Goal: Transaction & Acquisition: Purchase product/service

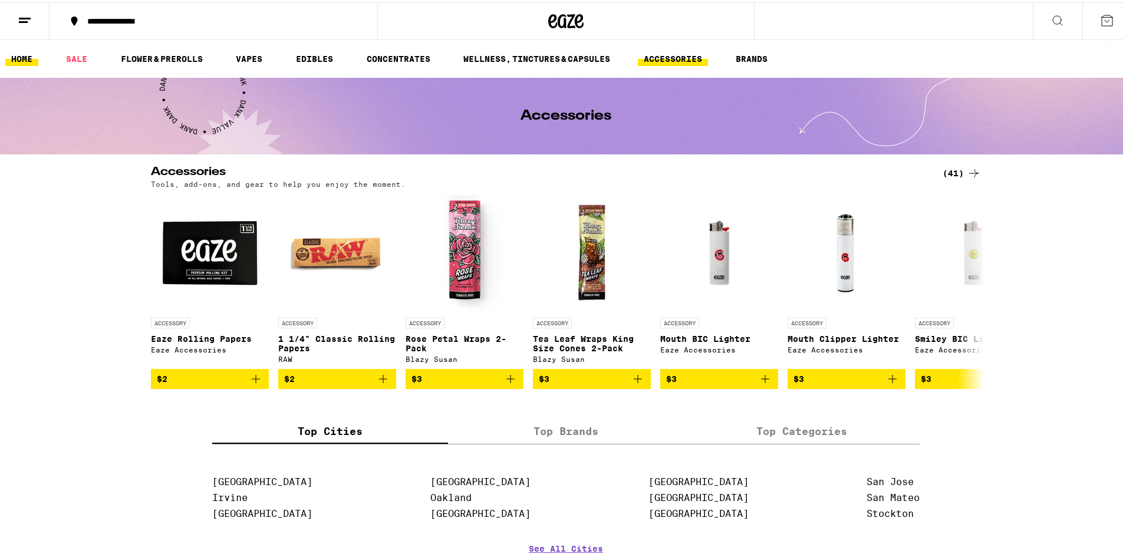
click at [28, 56] on link "HOME" at bounding box center [21, 57] width 33 height 14
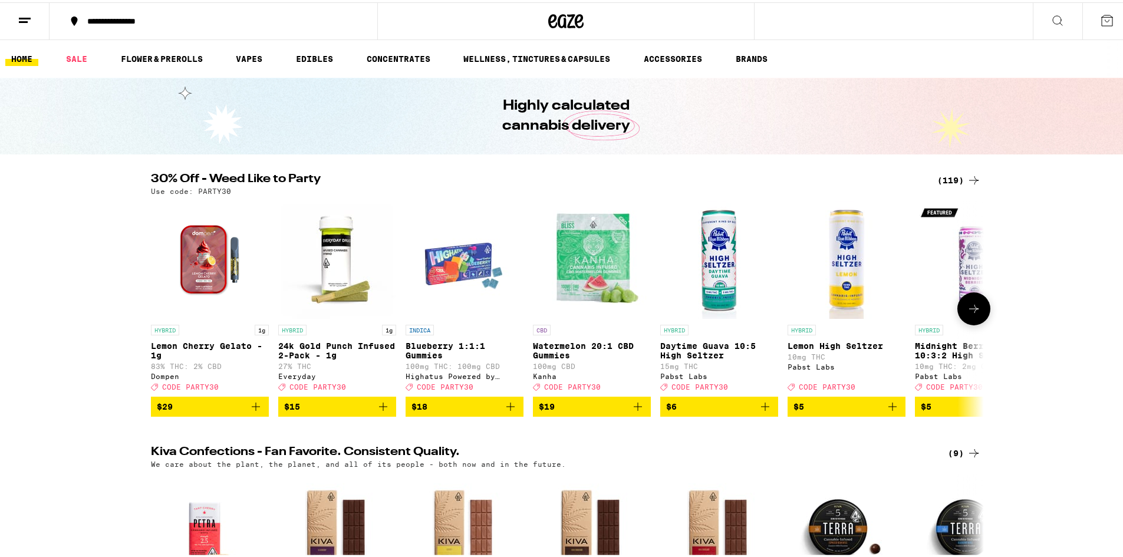
click at [967, 311] on icon at bounding box center [974, 306] width 14 height 14
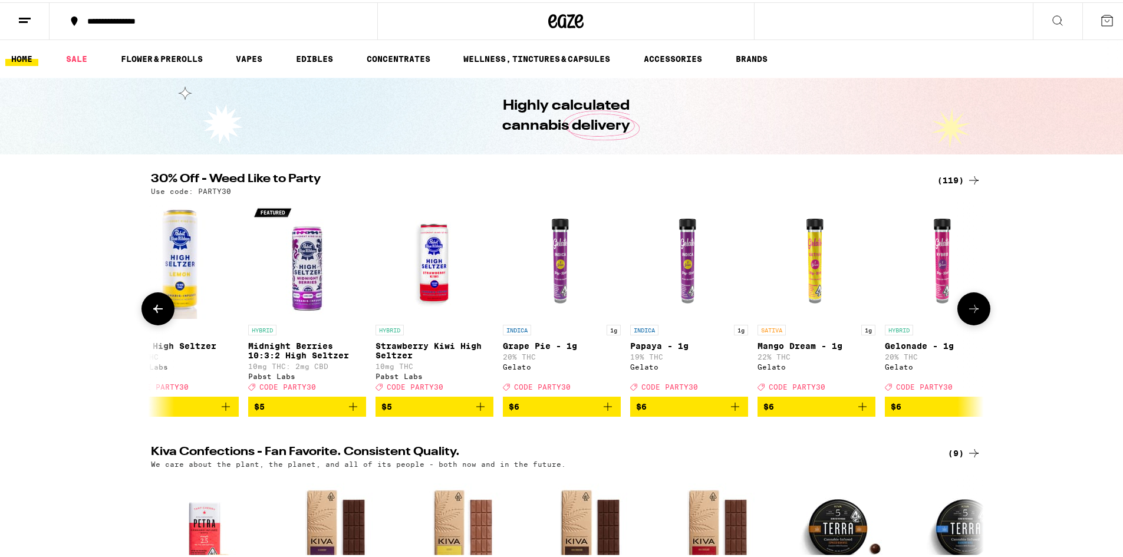
scroll to position [0, 702]
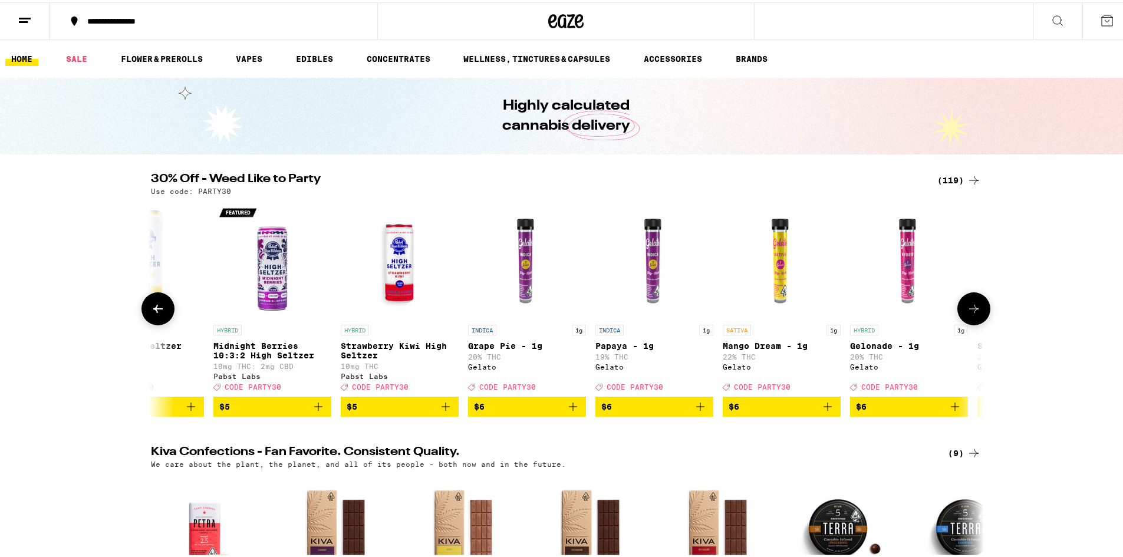
click at [967, 311] on icon at bounding box center [974, 306] width 14 height 14
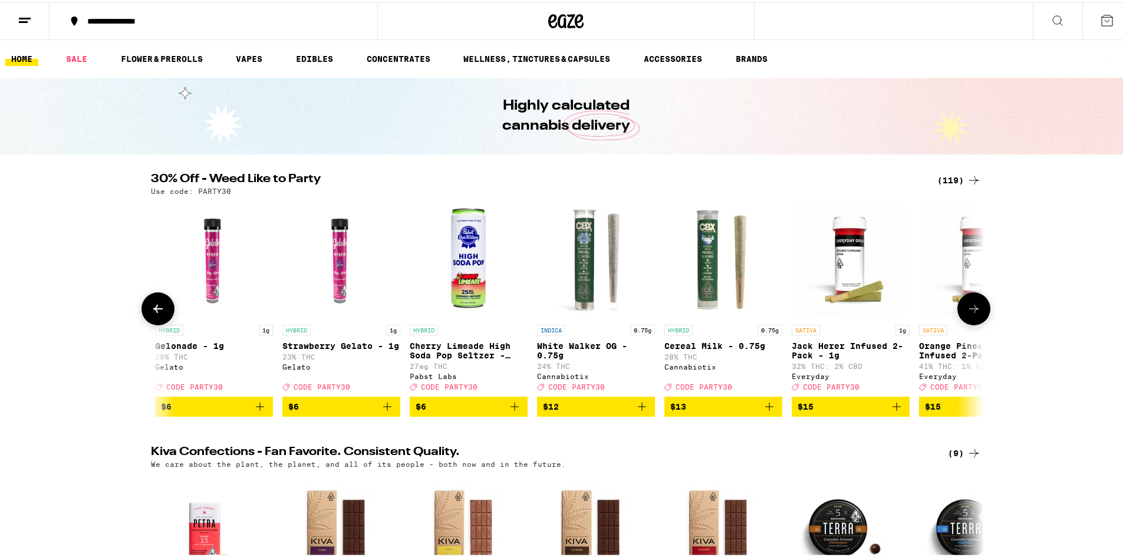
scroll to position [0, 1403]
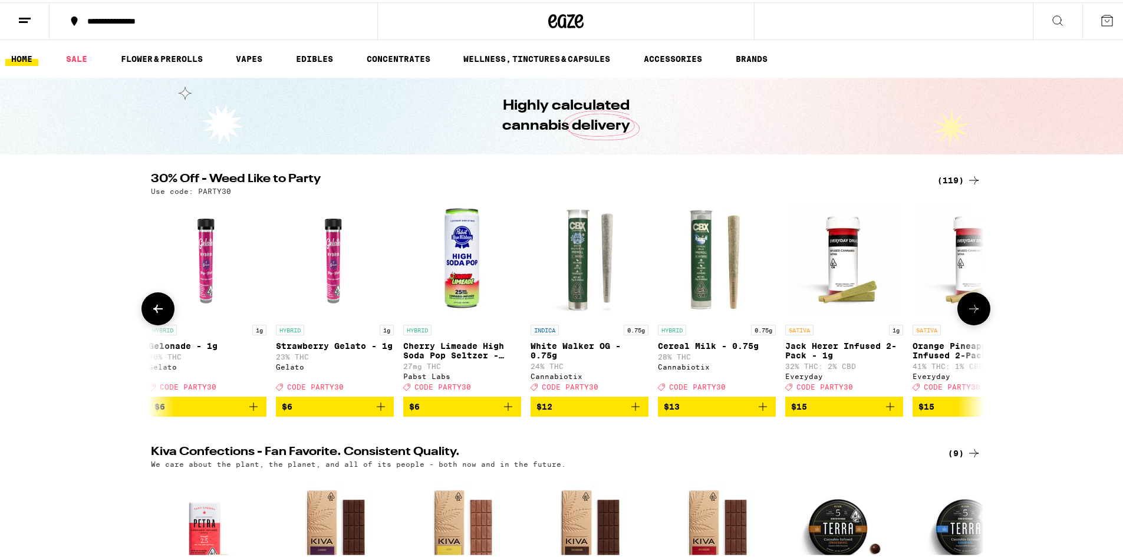
click at [967, 311] on icon at bounding box center [974, 306] width 14 height 14
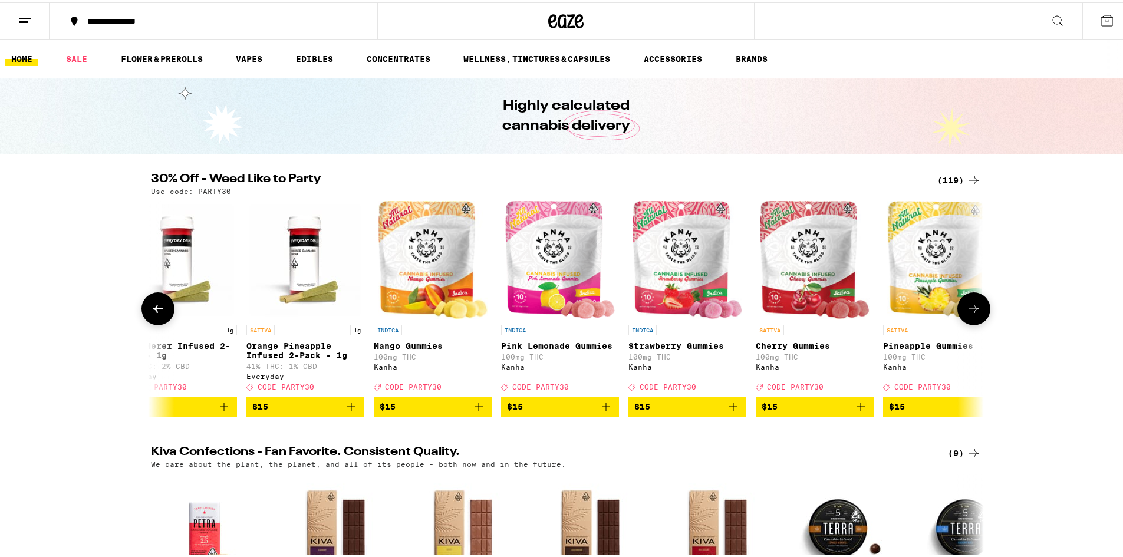
scroll to position [0, 2105]
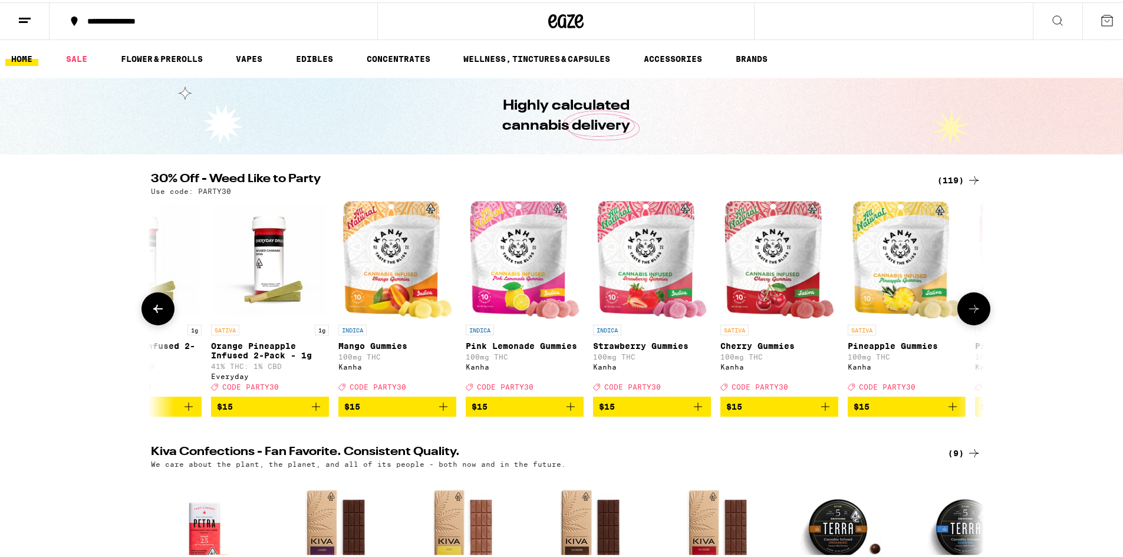
click at [967, 311] on icon at bounding box center [974, 306] width 14 height 14
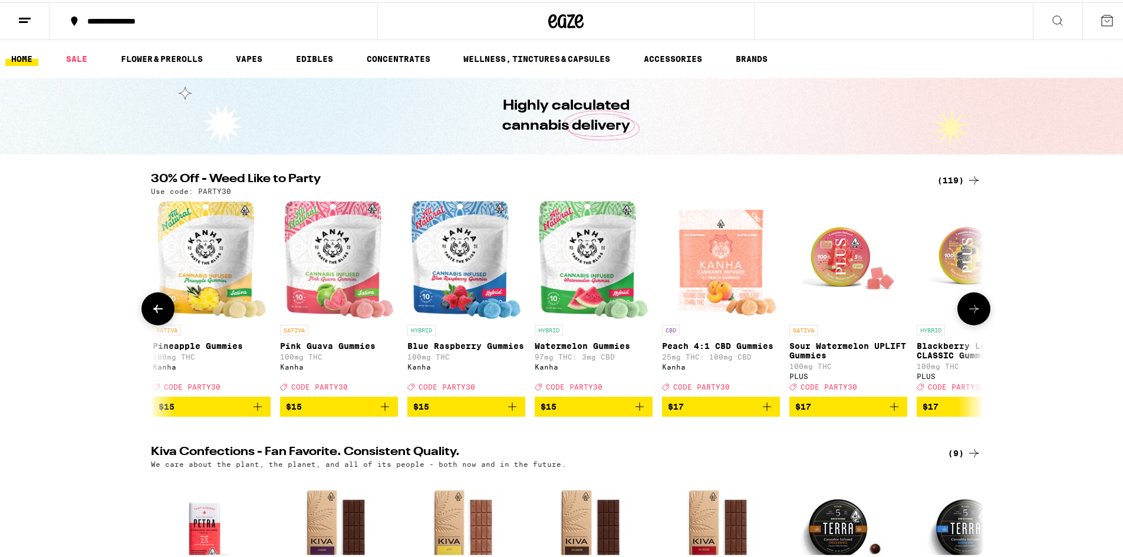
scroll to position [0, 2806]
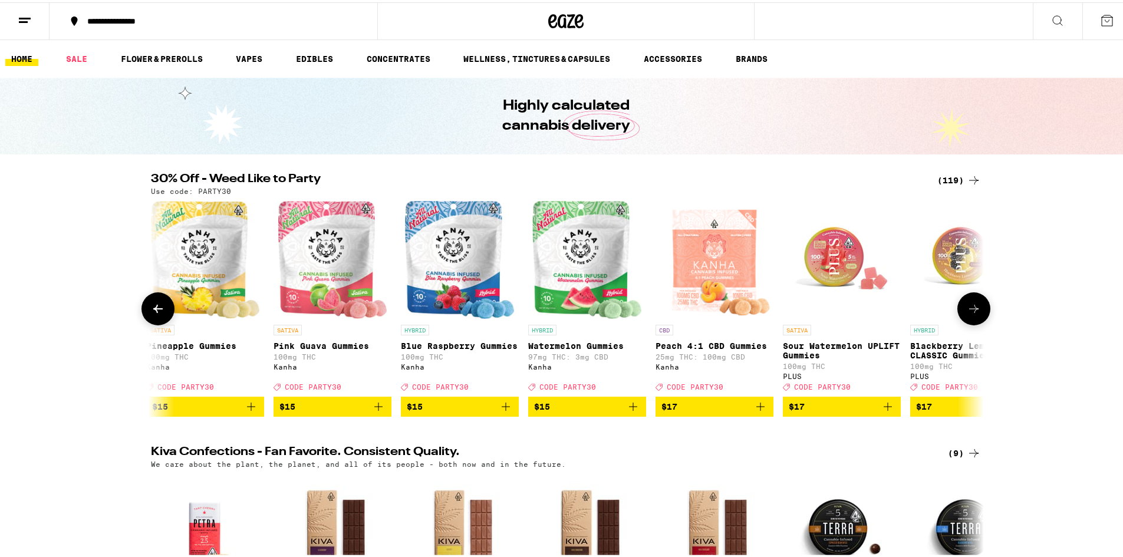
click at [968, 310] on icon at bounding box center [974, 306] width 14 height 14
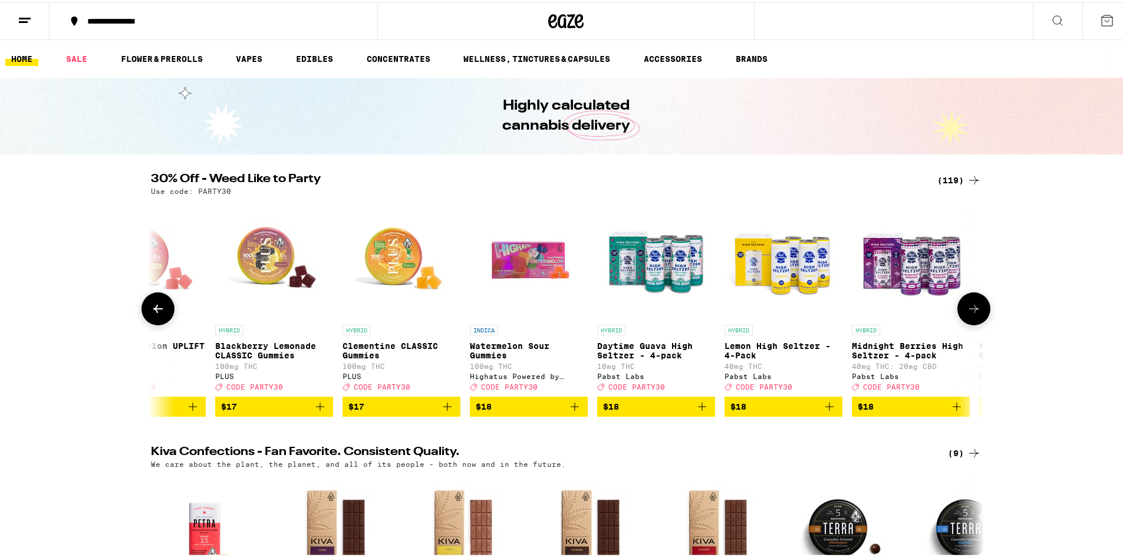
scroll to position [0, 3508]
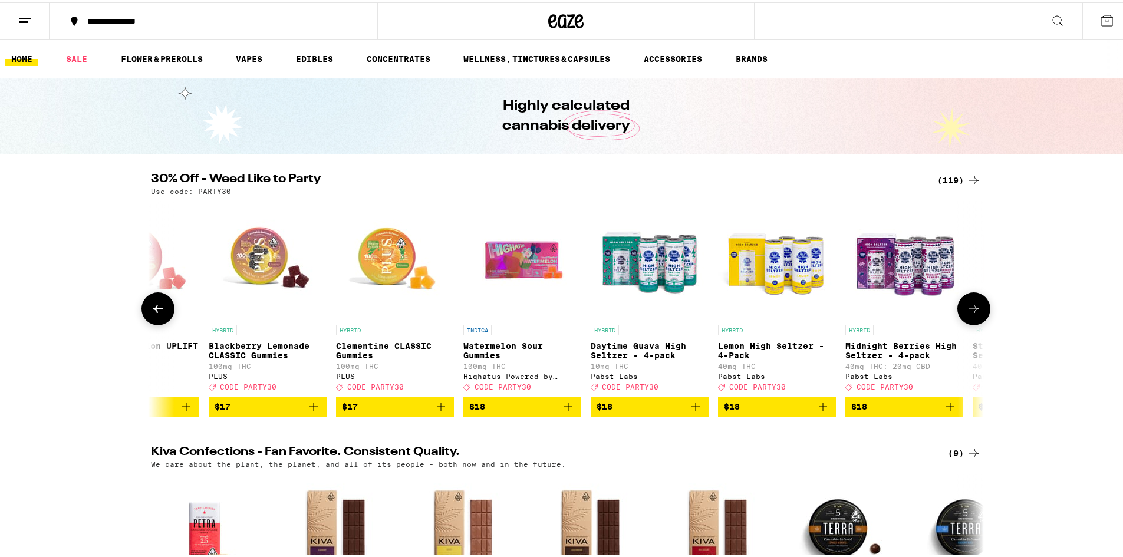
click at [968, 310] on icon at bounding box center [974, 306] width 14 height 14
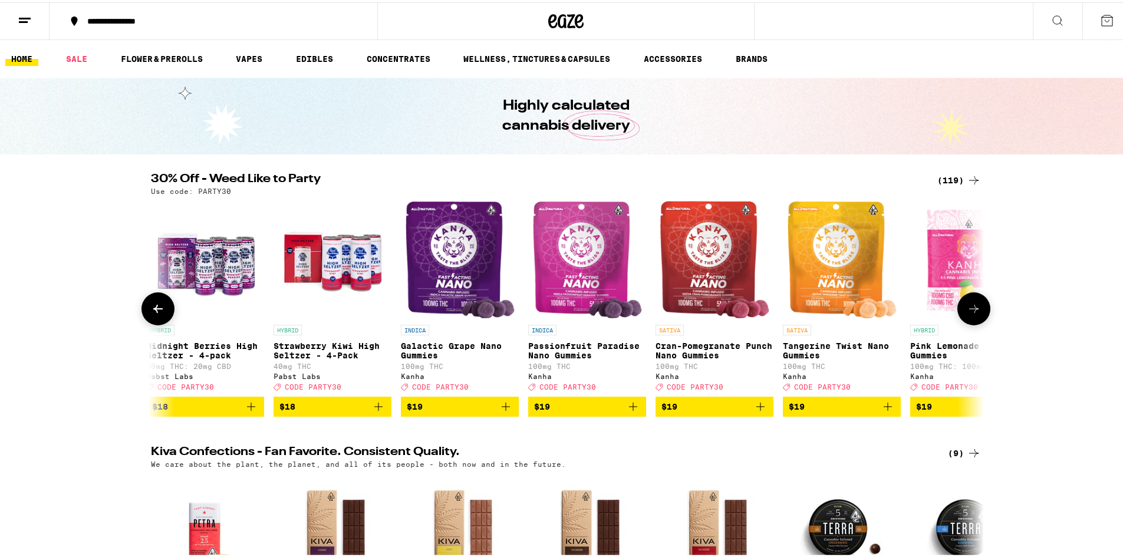
scroll to position [0, 4209]
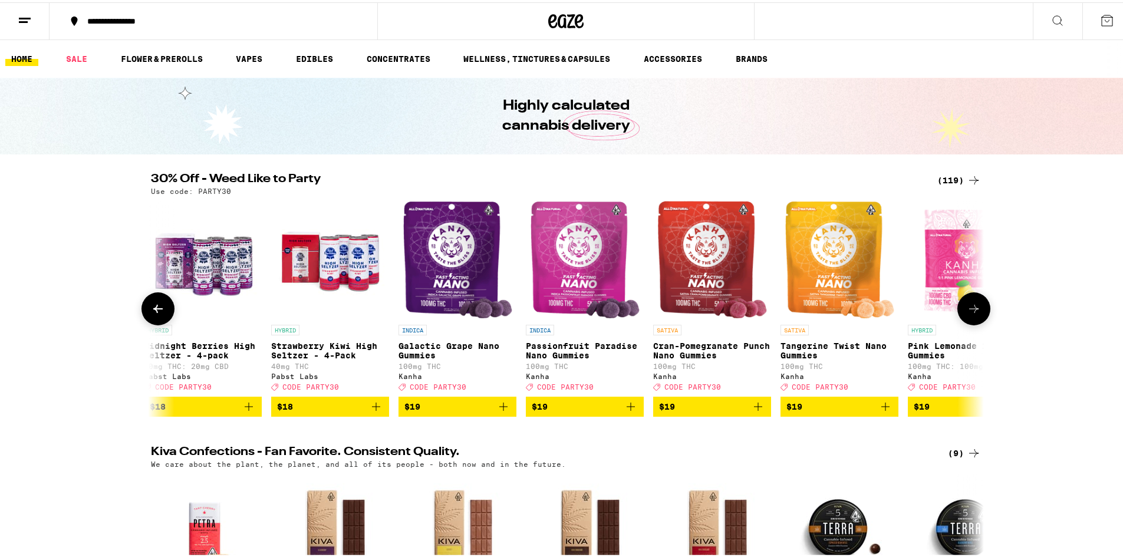
click at [968, 310] on icon at bounding box center [974, 306] width 14 height 14
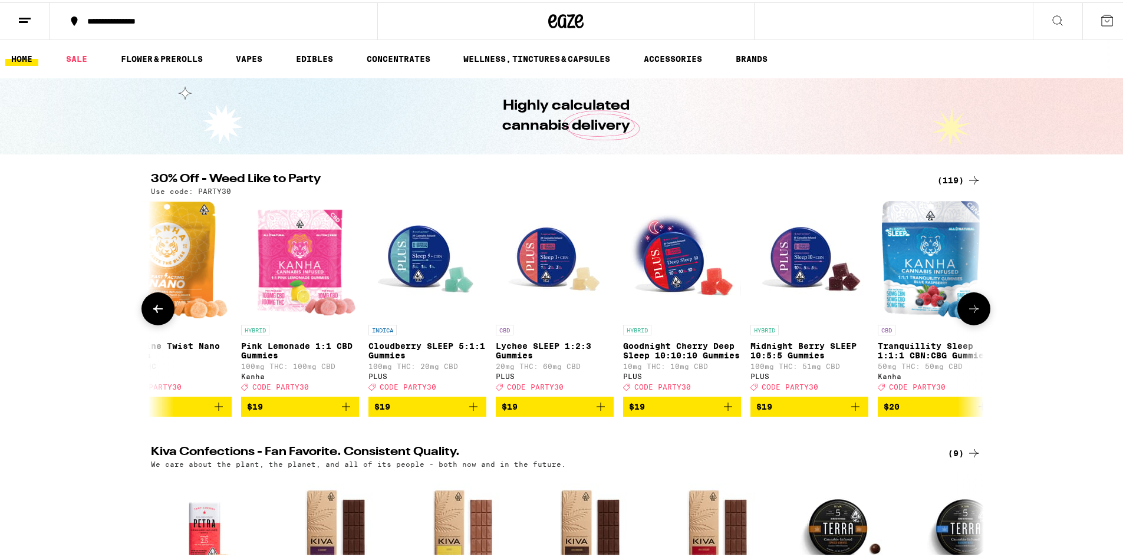
scroll to position [0, 4911]
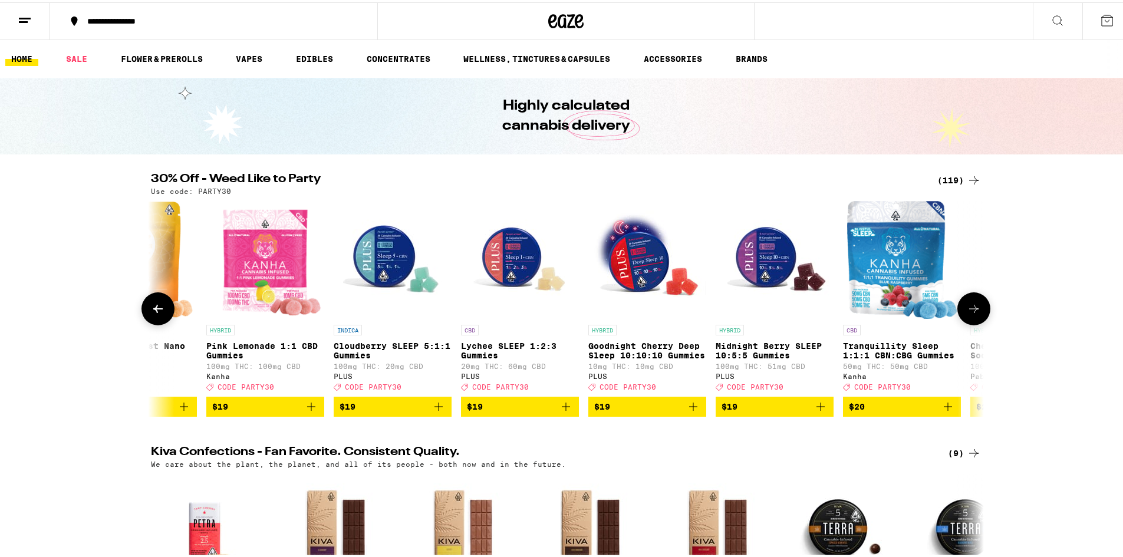
click at [968, 310] on icon at bounding box center [974, 306] width 14 height 14
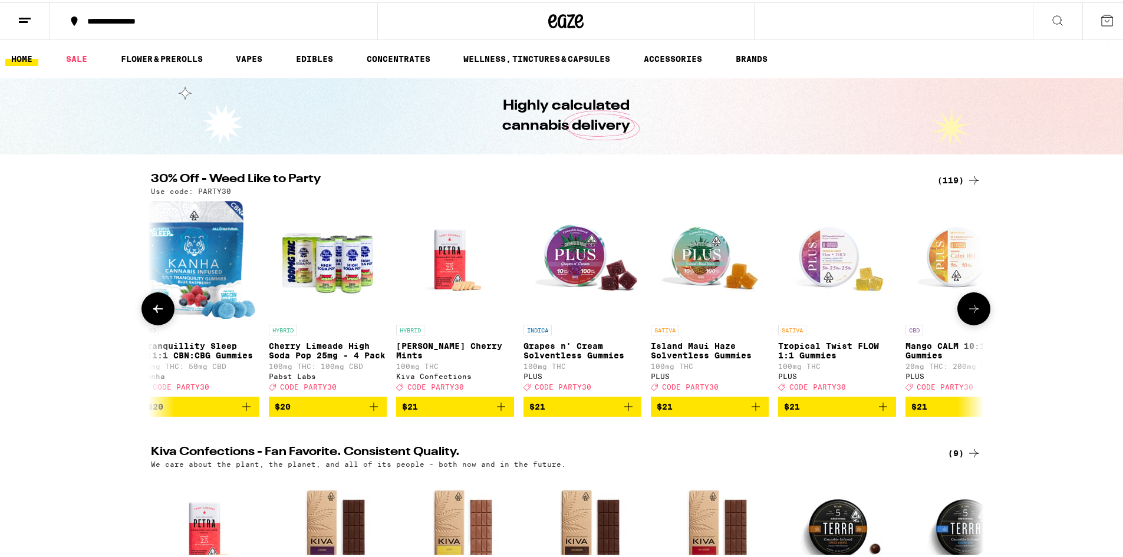
click at [968, 310] on icon at bounding box center [974, 306] width 14 height 14
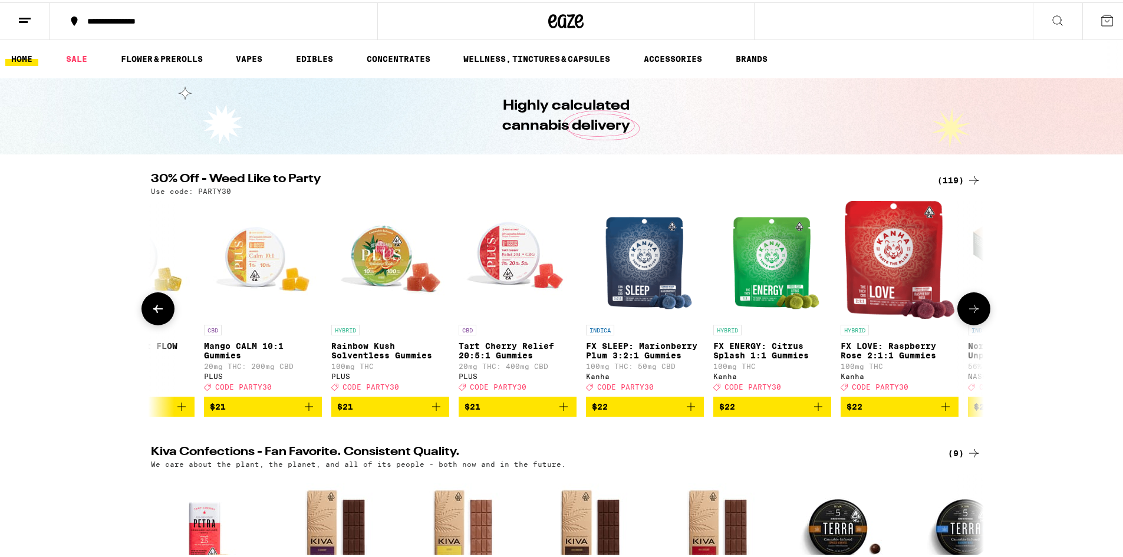
click at [969, 310] on icon at bounding box center [974, 306] width 14 height 14
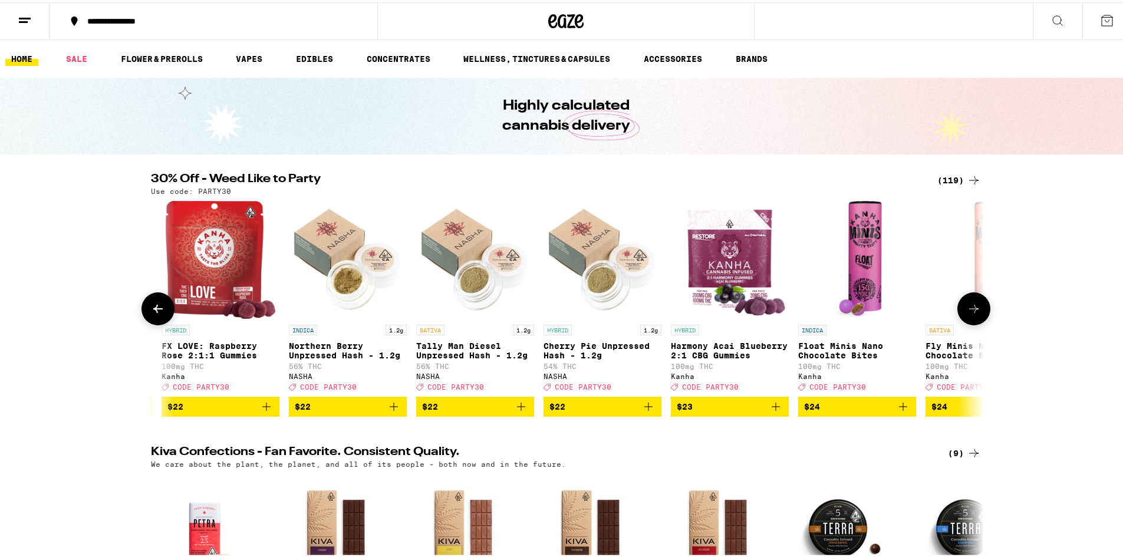
scroll to position [0, 7016]
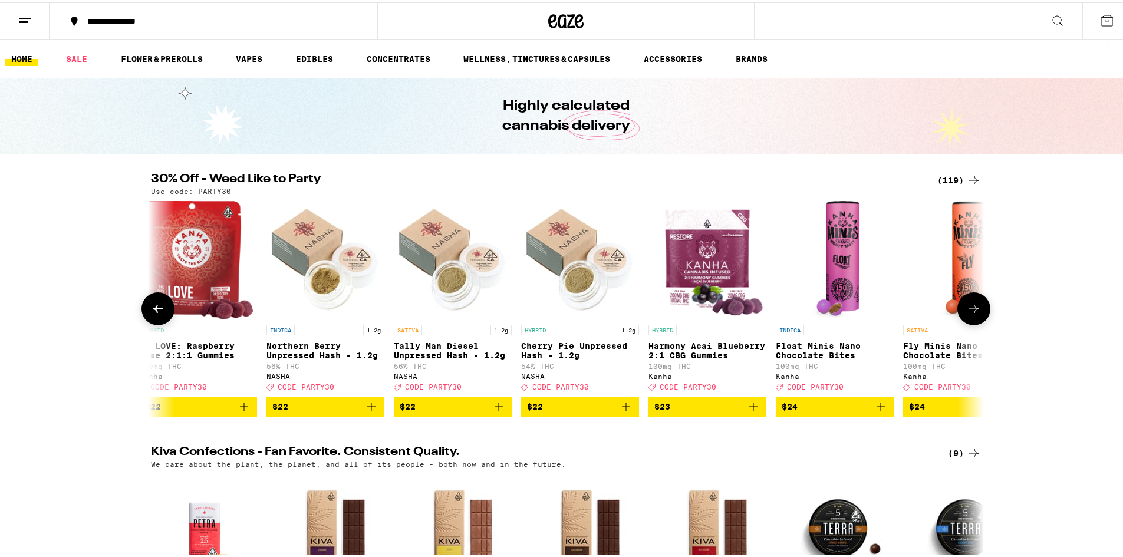
click at [969, 310] on icon at bounding box center [974, 306] width 14 height 14
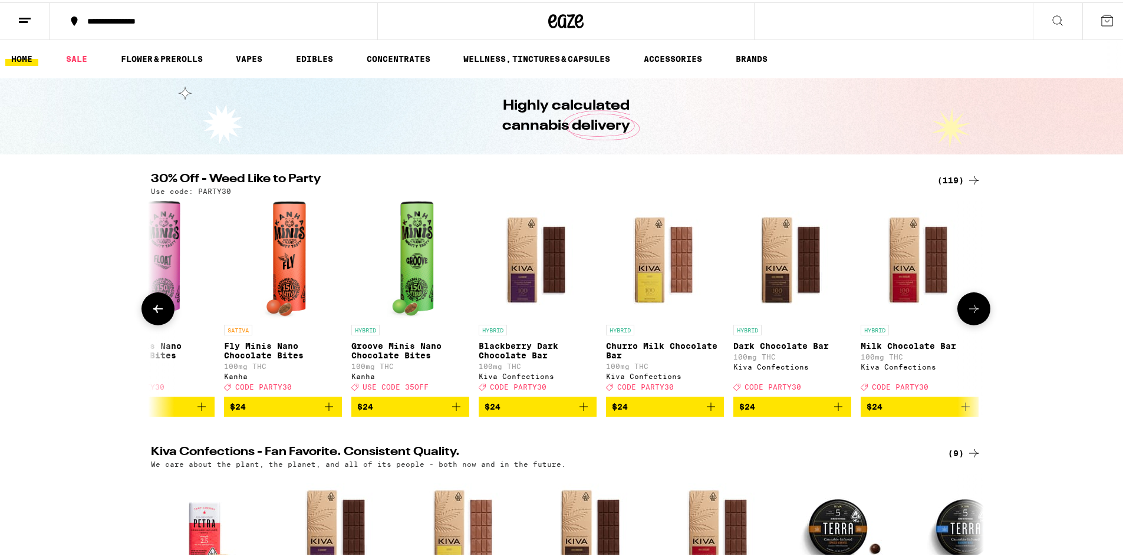
scroll to position [0, 7717]
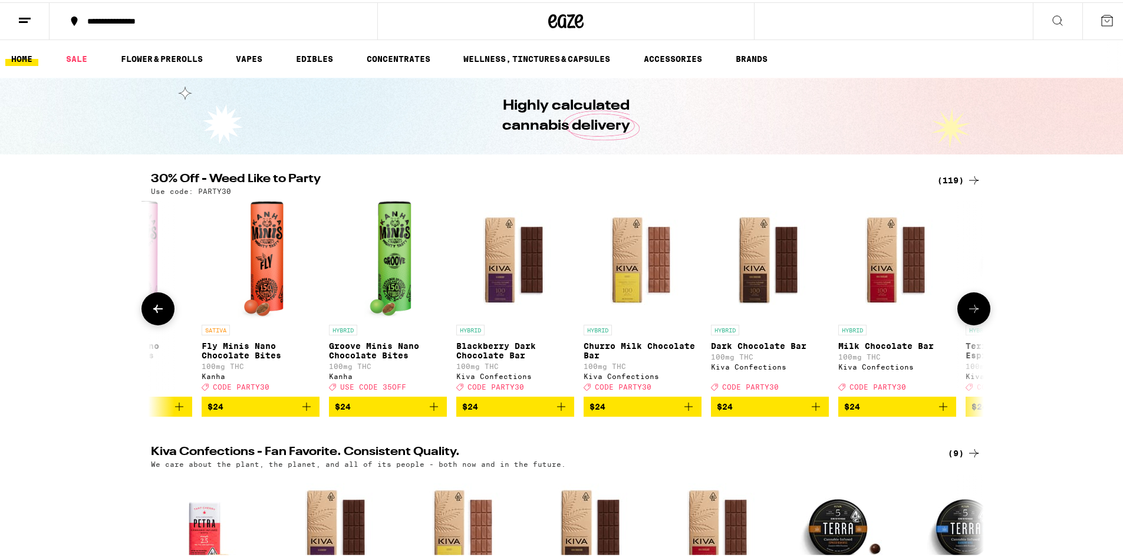
click at [970, 310] on icon at bounding box center [974, 306] width 14 height 14
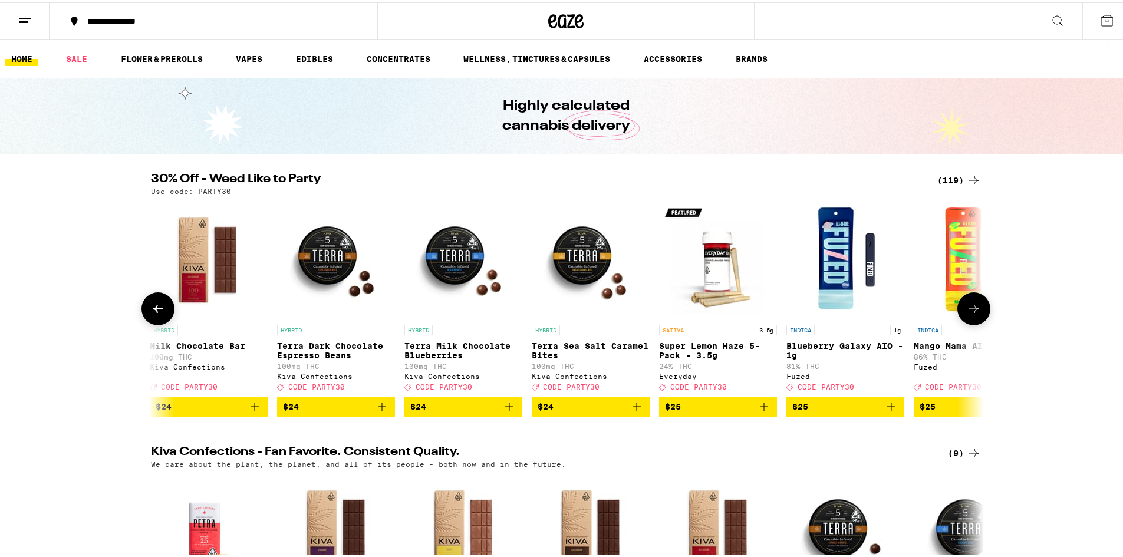
scroll to position [0, 8419]
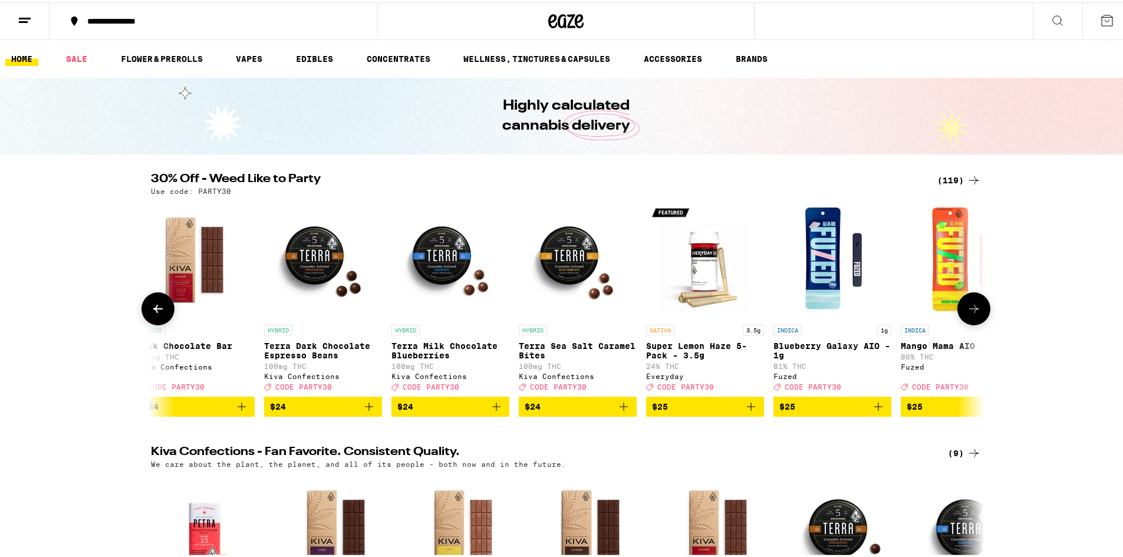
click at [970, 310] on icon at bounding box center [974, 306] width 14 height 14
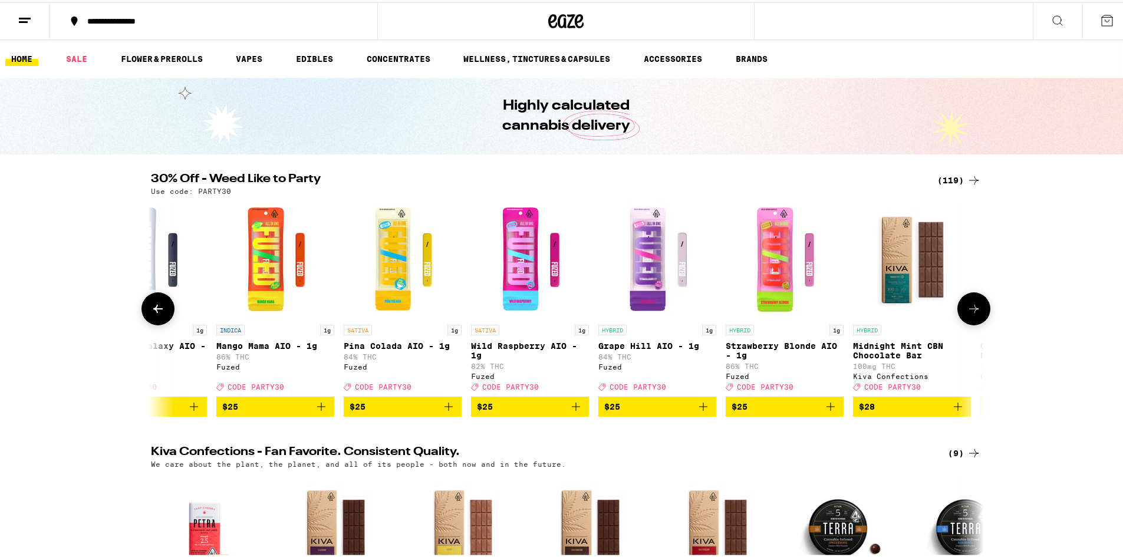
scroll to position [0, 9120]
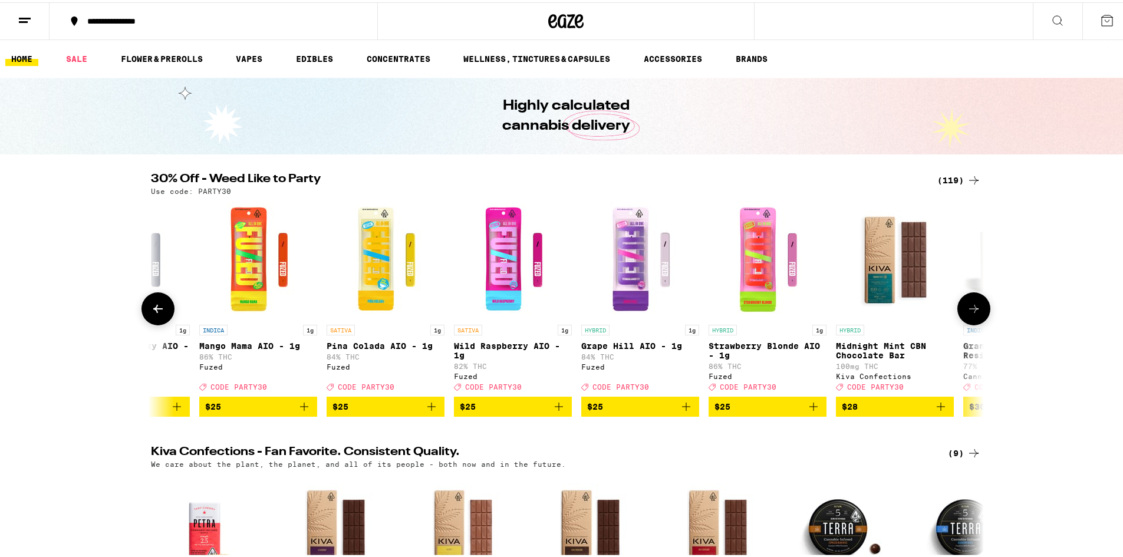
click at [970, 310] on icon at bounding box center [973, 306] width 9 height 8
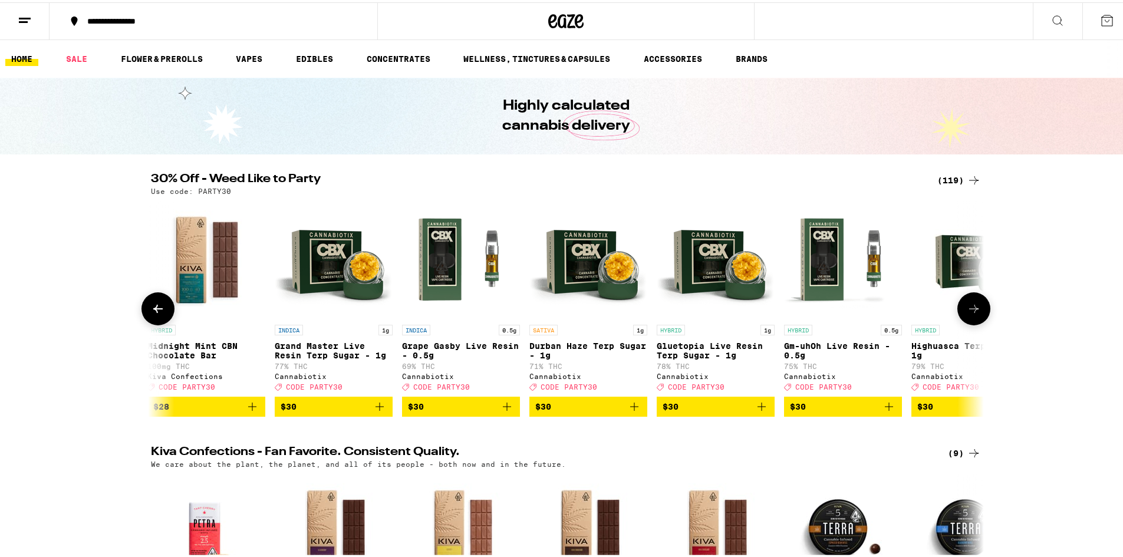
scroll to position [0, 9822]
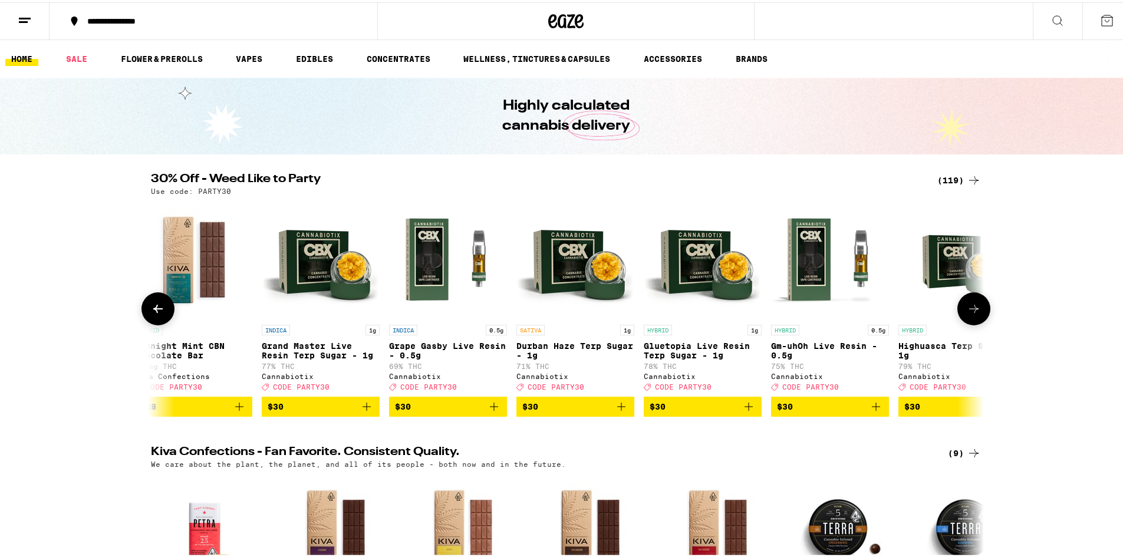
click at [970, 310] on icon at bounding box center [973, 306] width 9 height 8
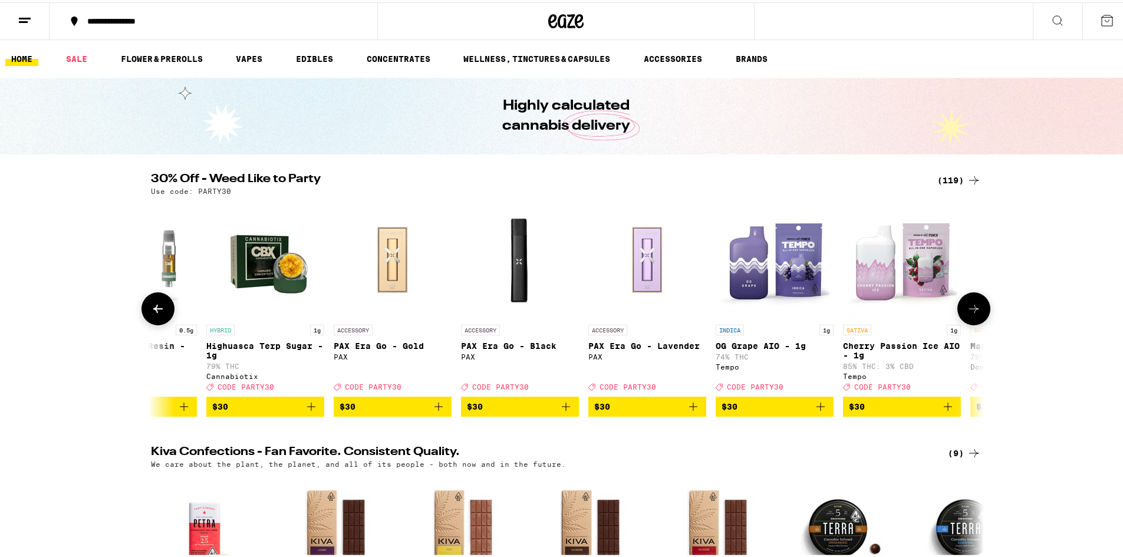
scroll to position [0, 10523]
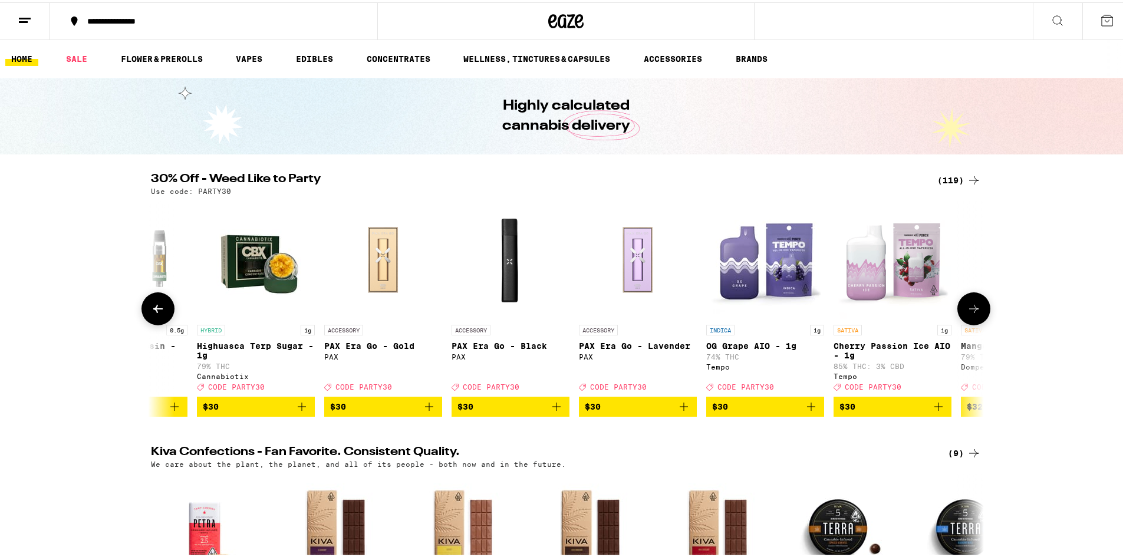
click at [970, 310] on icon at bounding box center [973, 306] width 9 height 8
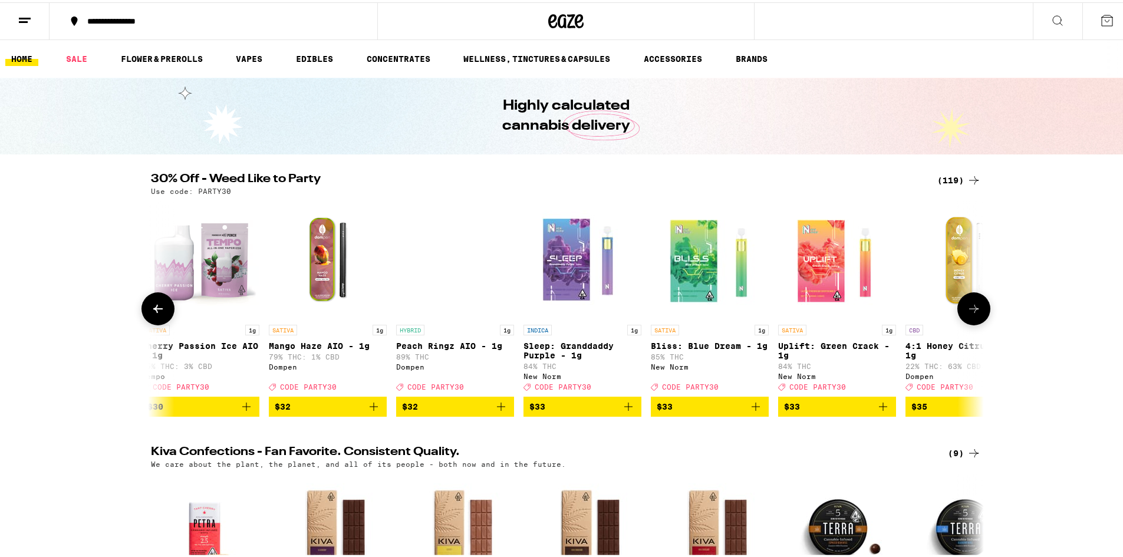
scroll to position [0, 11225]
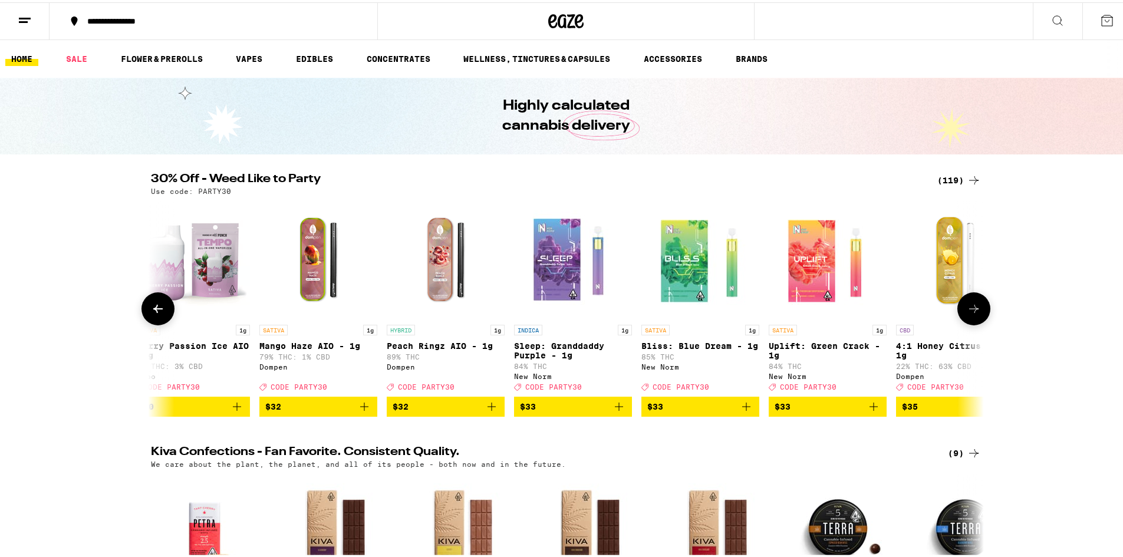
click at [970, 310] on icon at bounding box center [973, 306] width 9 height 8
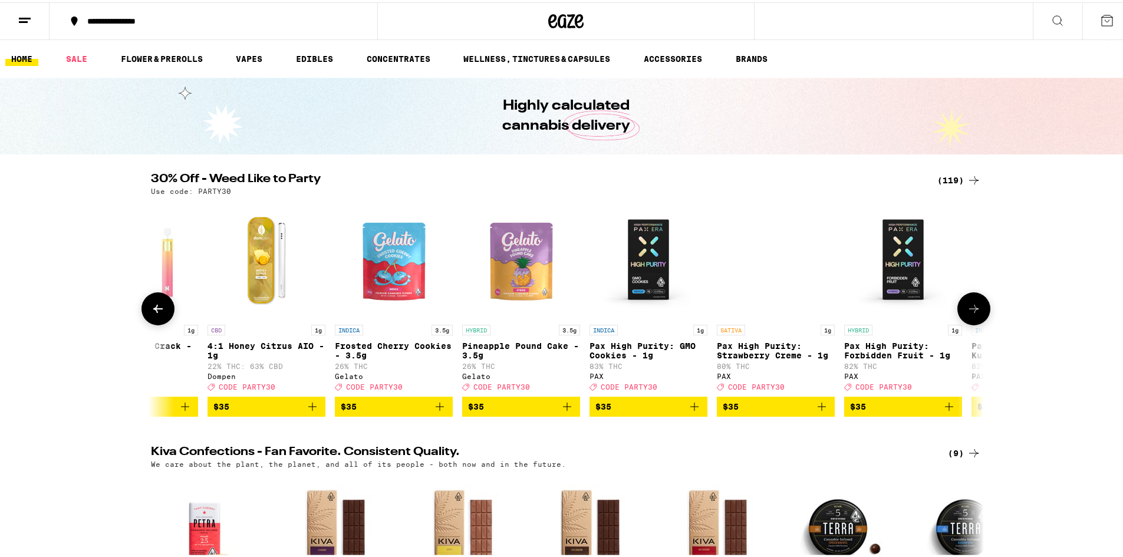
scroll to position [0, 11927]
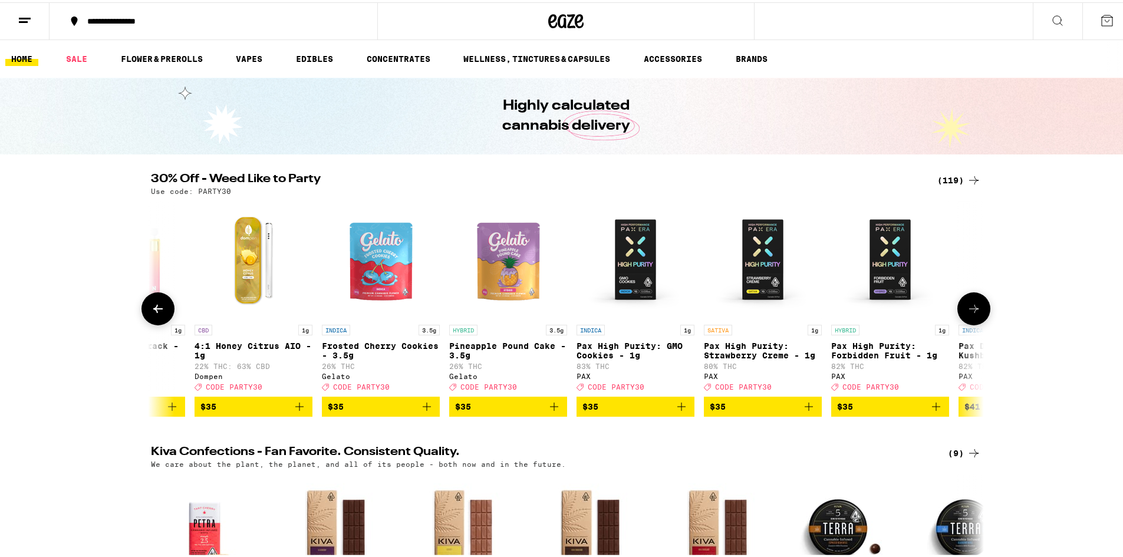
click at [972, 311] on icon at bounding box center [974, 306] width 14 height 14
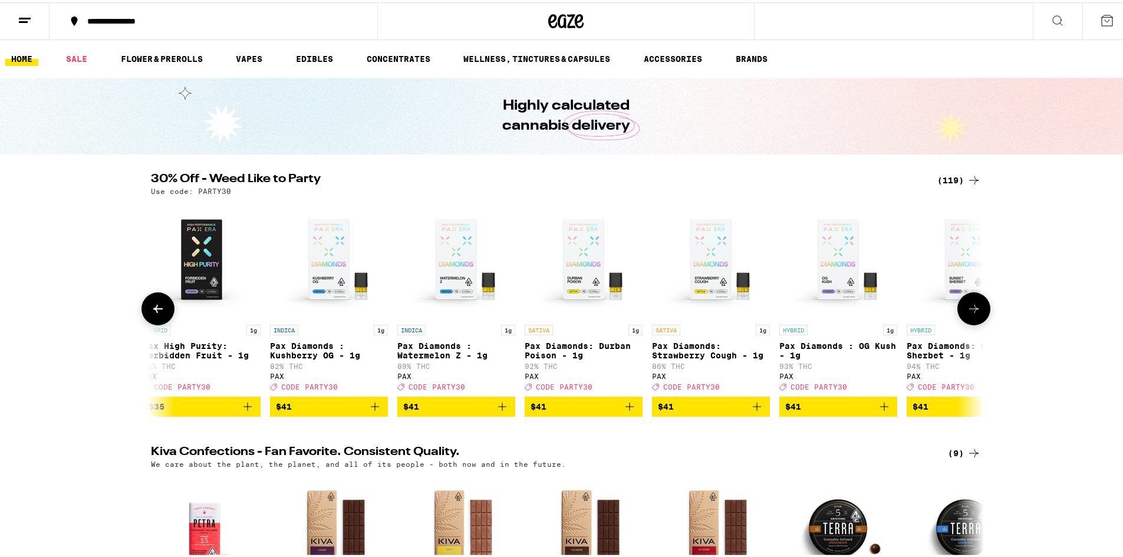
scroll to position [0, 12628]
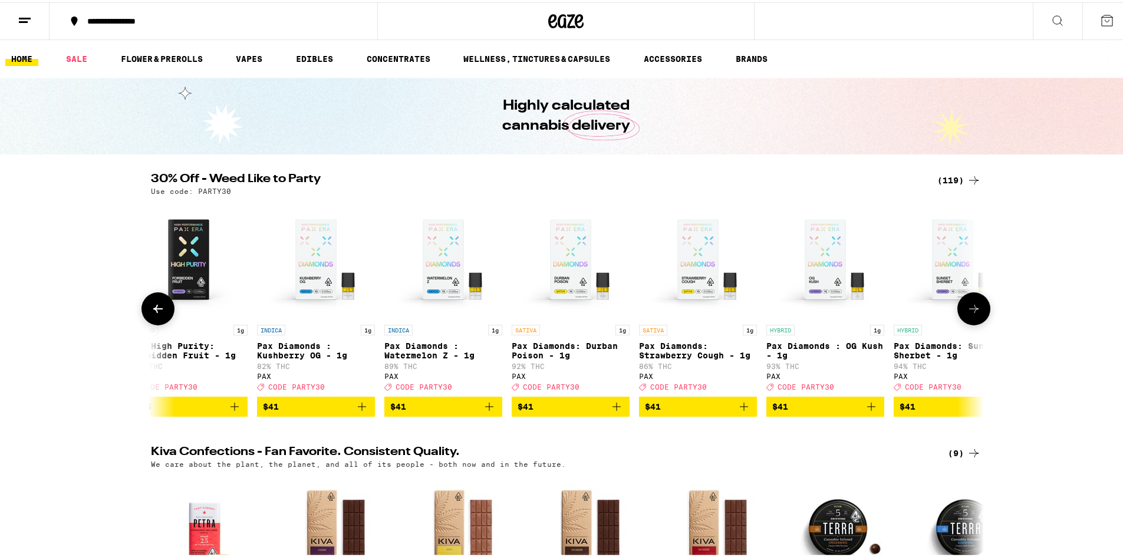
click at [972, 311] on icon at bounding box center [974, 306] width 14 height 14
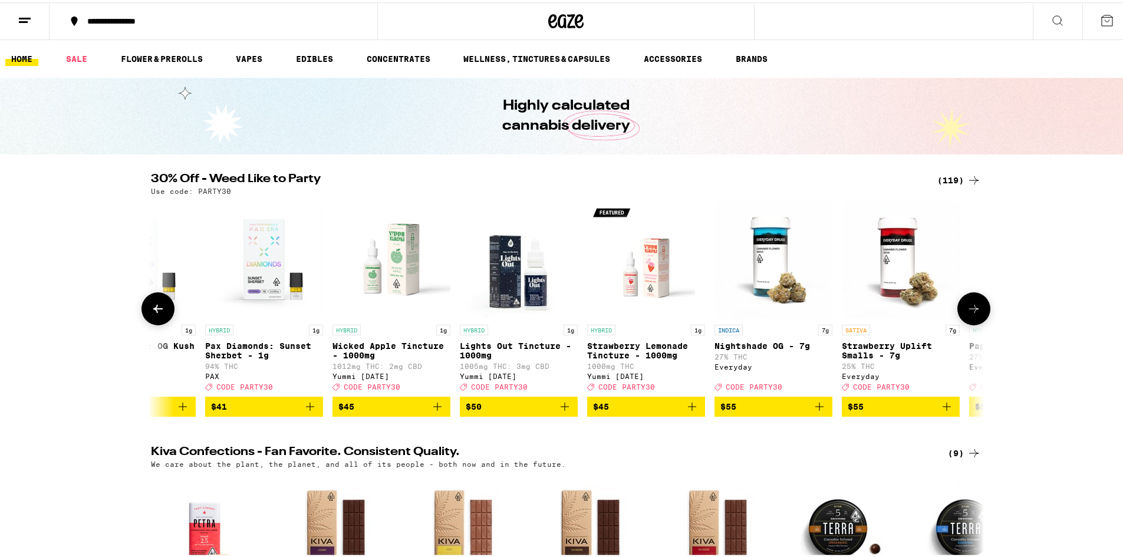
scroll to position [0, 13330]
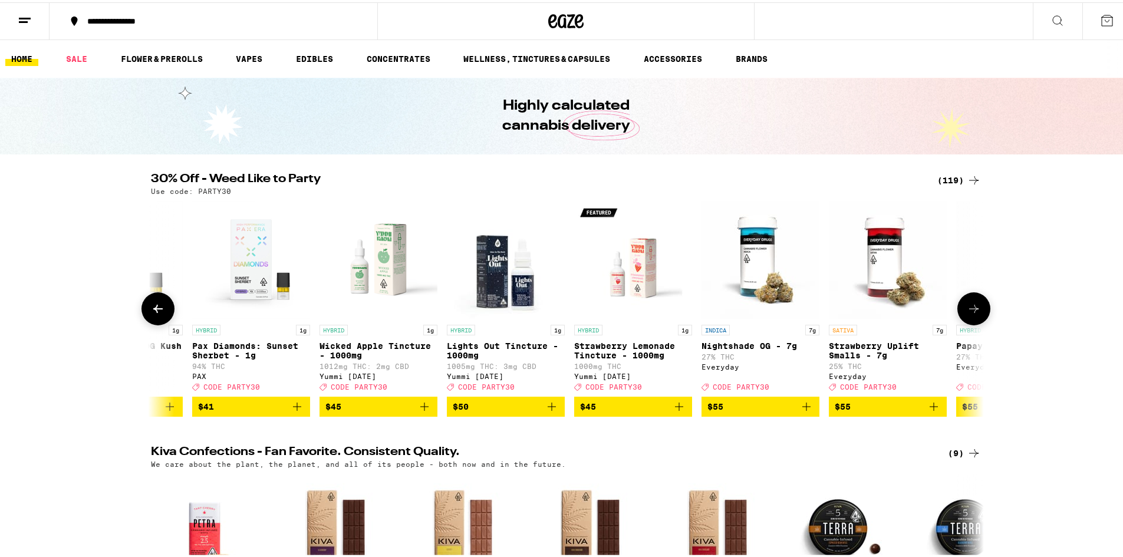
click at [972, 311] on icon at bounding box center [974, 306] width 14 height 14
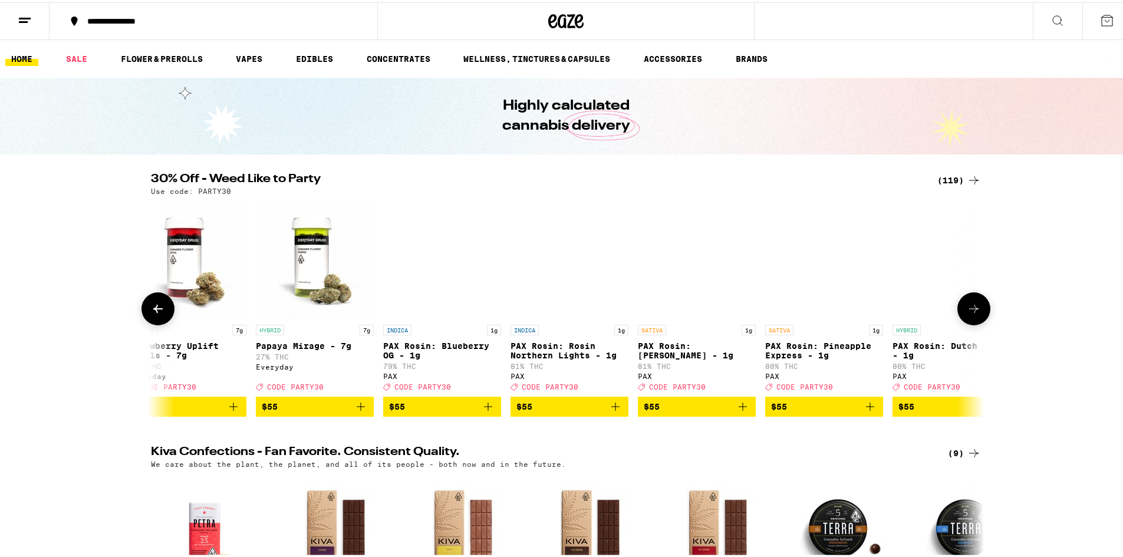
scroll to position [0, 14031]
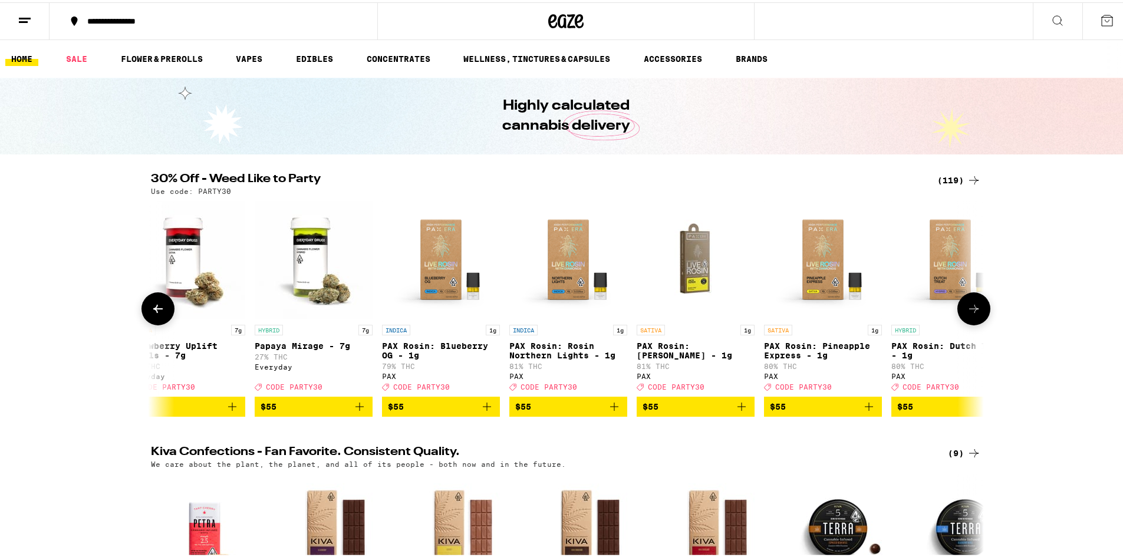
click at [972, 311] on icon at bounding box center [974, 306] width 14 height 14
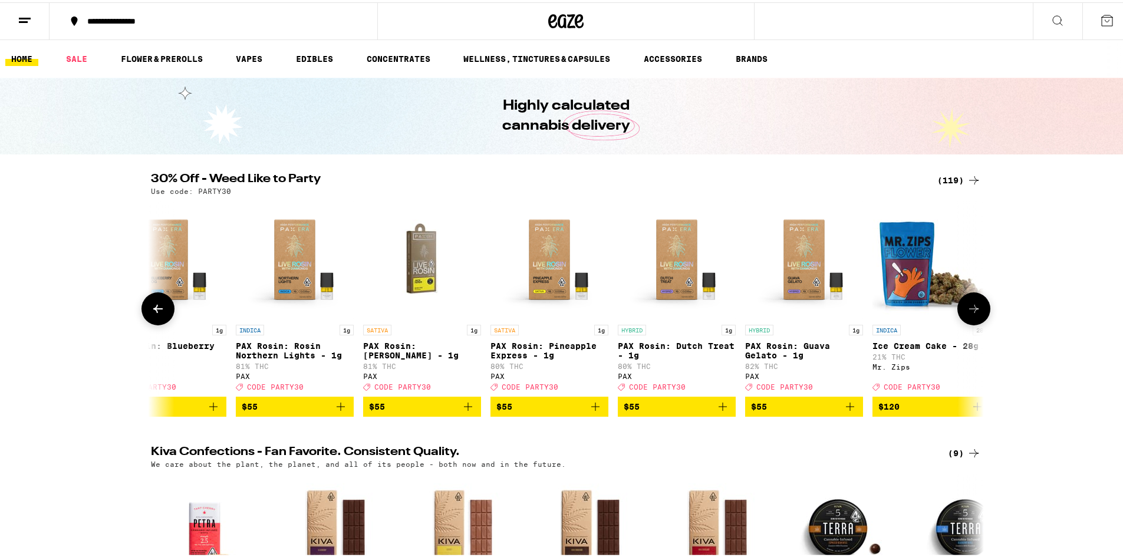
scroll to position [0, 14324]
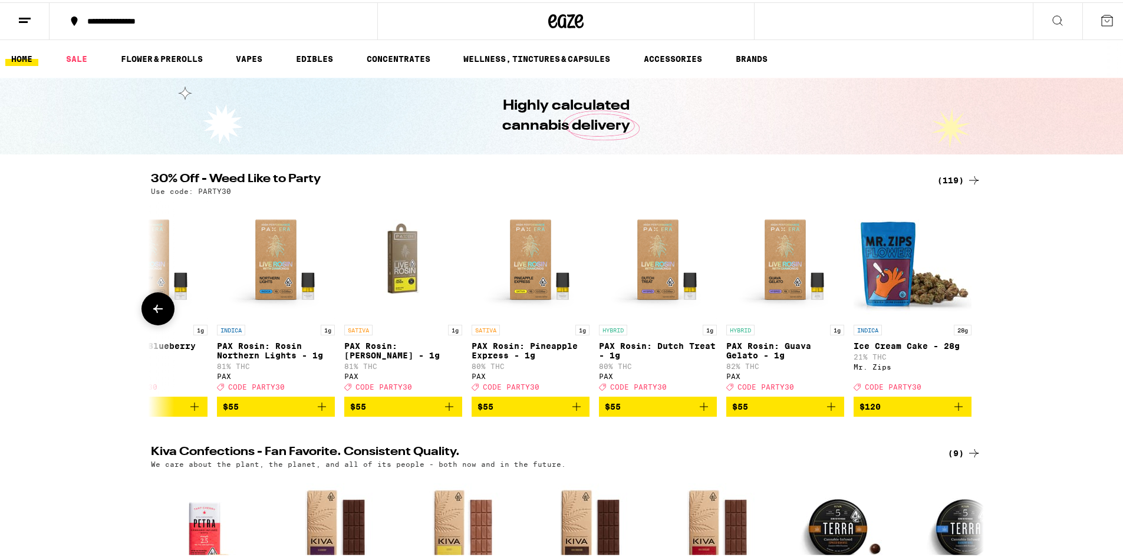
click at [972, 311] on div at bounding box center [973, 306] width 33 height 33
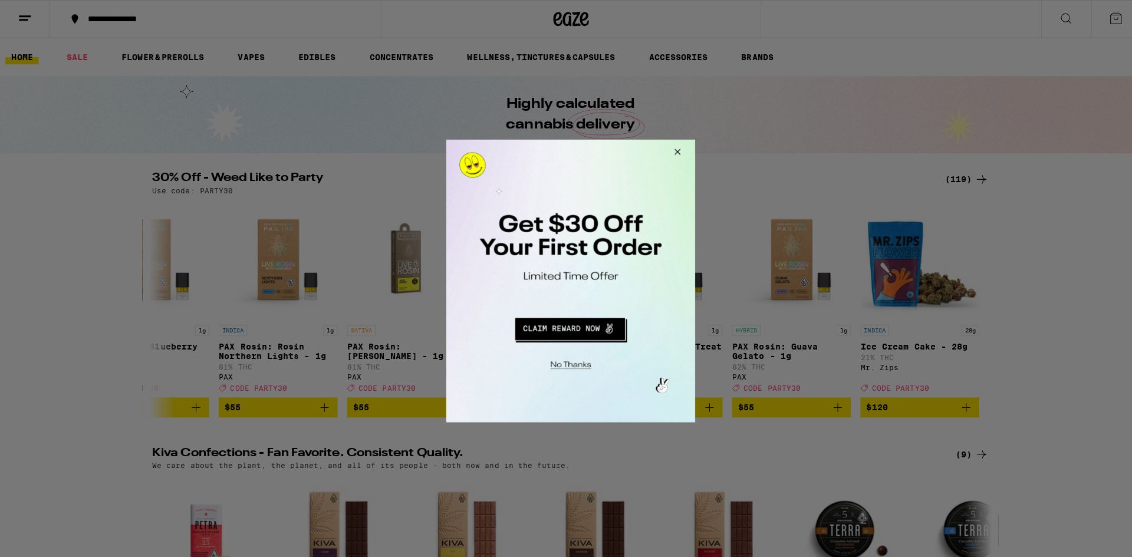
click at [671, 148] on button "Close Modal" at bounding box center [673, 153] width 32 height 28
